Goal: Navigation & Orientation: Find specific page/section

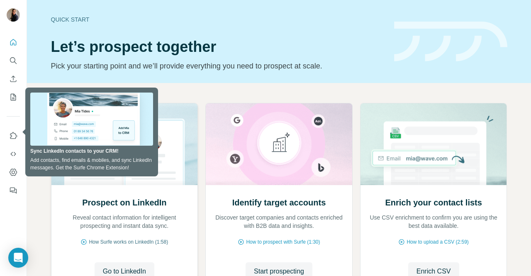
scroll to position [73, 0]
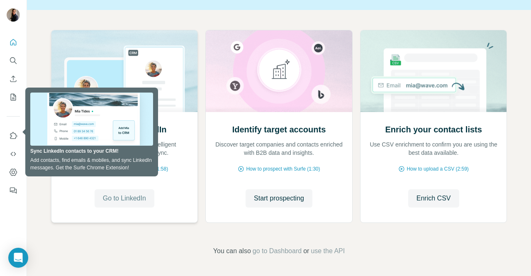
click at [131, 202] on span "Go to LinkedIn" at bounding box center [124, 198] width 43 height 10
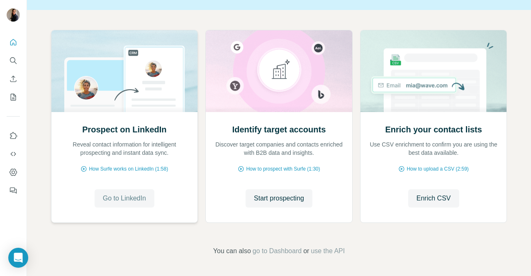
click at [120, 201] on span "Go to LinkedIn" at bounding box center [124, 198] width 43 height 10
drag, startPoint x: 332, startPoint y: 267, endPoint x: 10, endPoint y: 44, distance: 391.9
click at [10, 44] on icon "Quick start" at bounding box center [13, 42] width 8 height 8
click at [12, 97] on icon "My lists" at bounding box center [13, 97] width 8 height 8
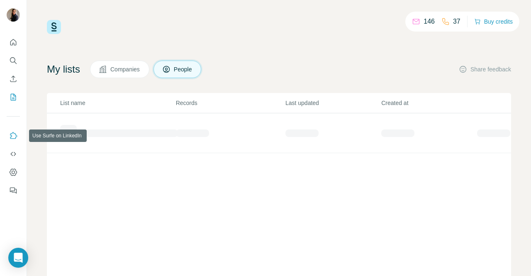
click at [13, 135] on icon "Use Surfe on LinkedIn" at bounding box center [13, 136] width 8 height 8
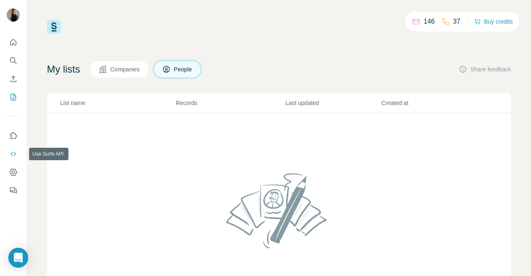
click at [15, 154] on icon "Use Surfe API" at bounding box center [12, 154] width 5 height 4
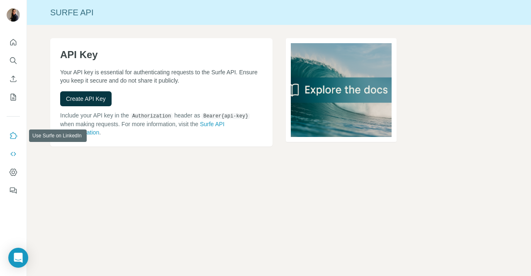
click at [13, 138] on icon "Use Surfe on LinkedIn" at bounding box center [13, 135] width 7 height 7
